Goal: Obtain resource: Download file/media

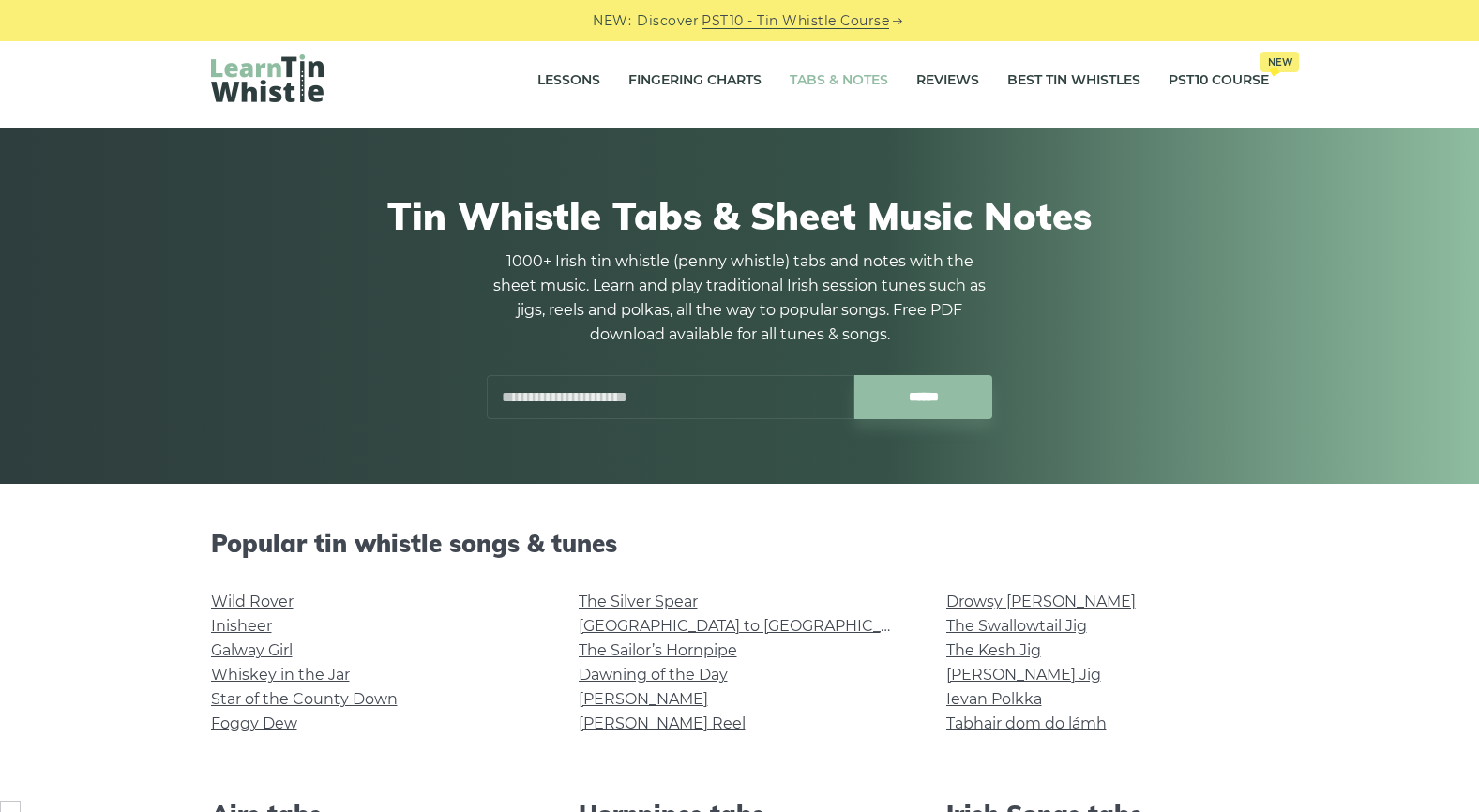
scroll to position [81, 0]
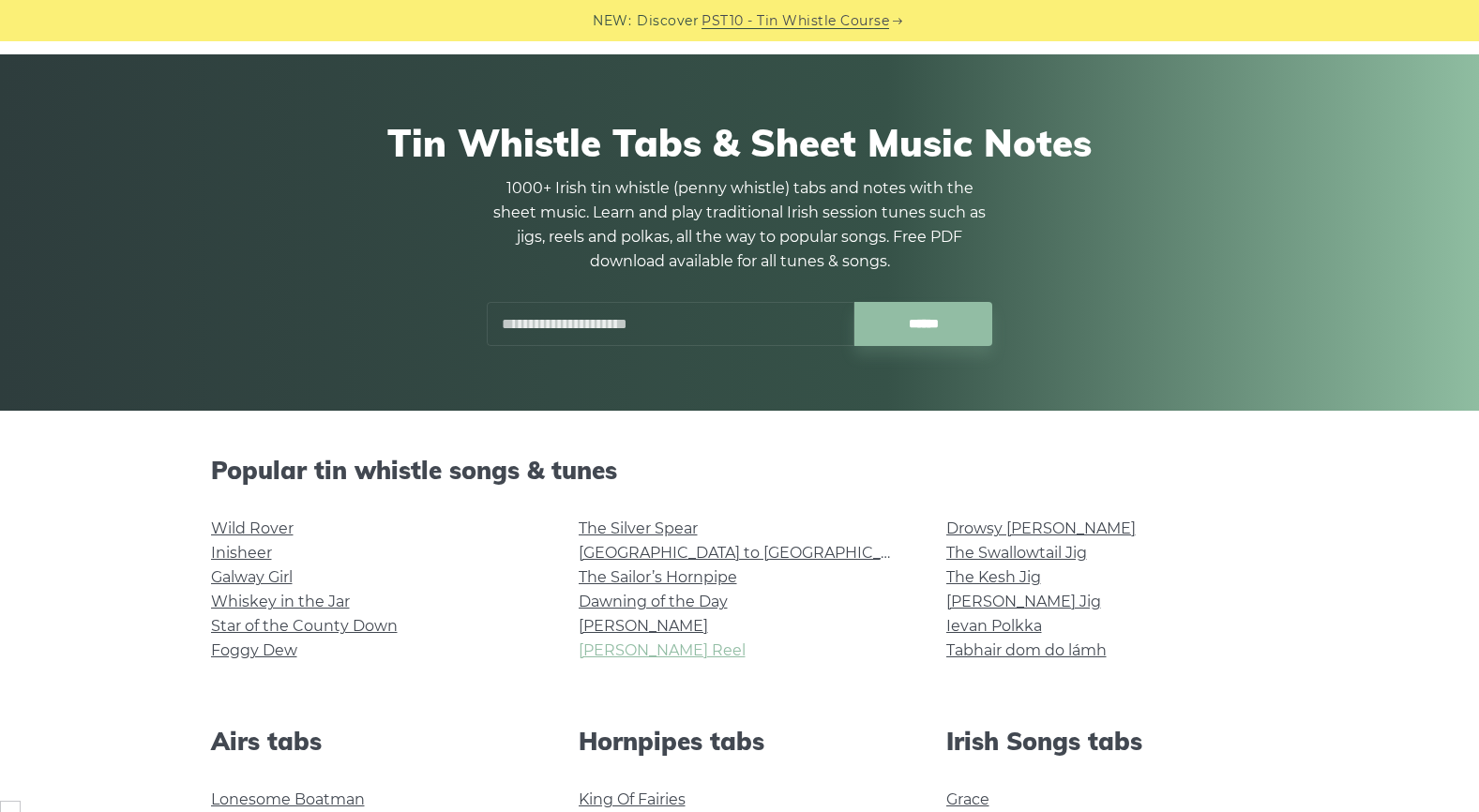
click at [613, 653] on link "[PERSON_NAME] Reel" at bounding box center [662, 650] width 167 height 18
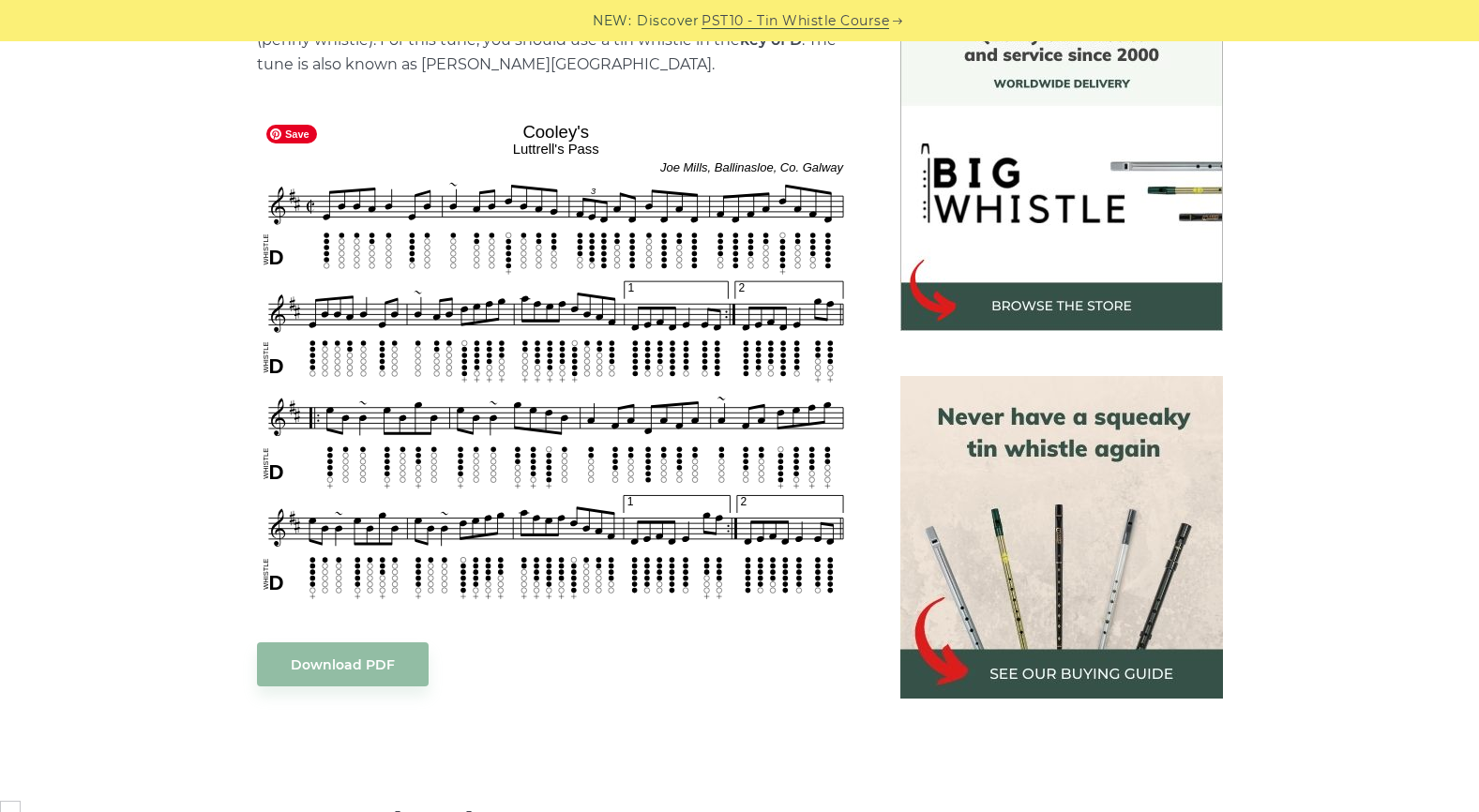
scroll to position [168, 0]
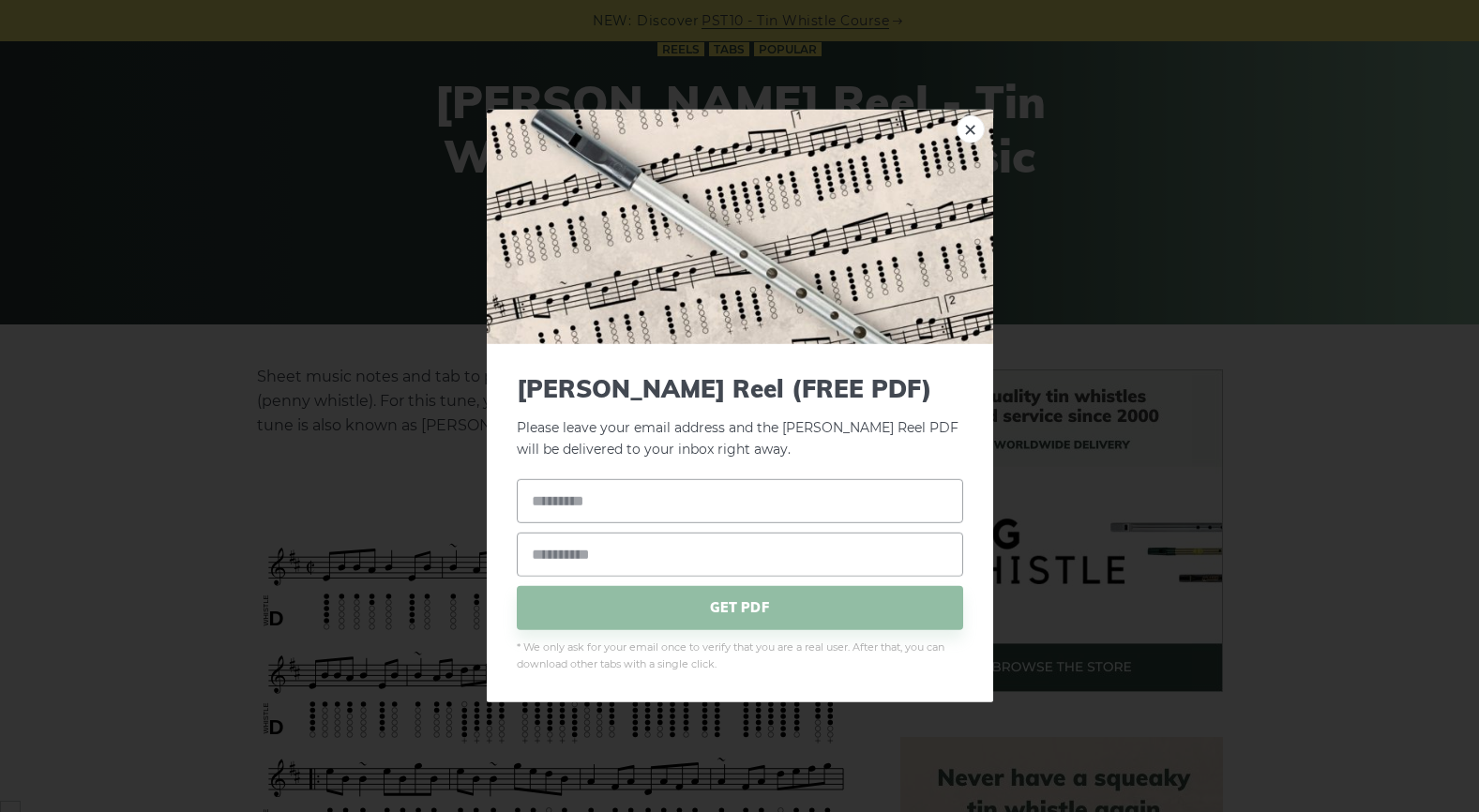
click at [186, 197] on div "× Cooley’s Reel (FREE PDF) Please leave your email address and the Cooley’s Ree…" at bounding box center [740, 406] width 1479 height 812
